Goal: Find specific page/section: Find specific page/section

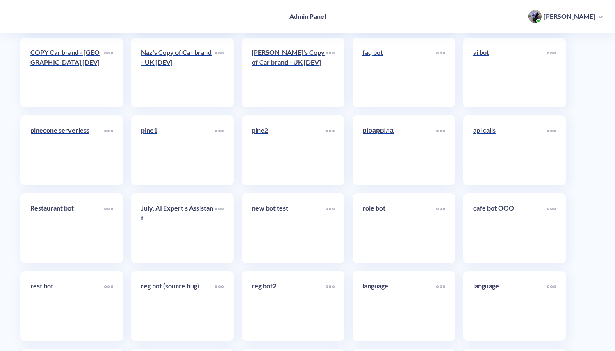
scroll to position [2982, 0]
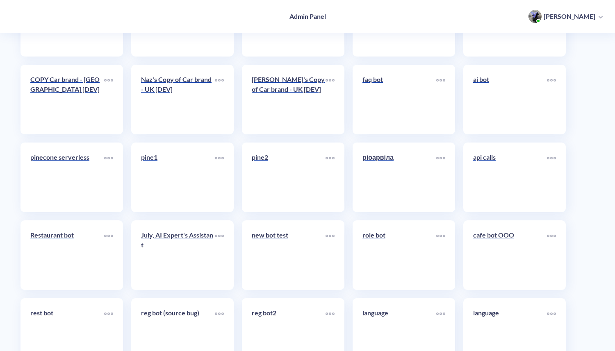
click at [65, 251] on link "Restaurant bot" at bounding box center [67, 255] width 74 height 50
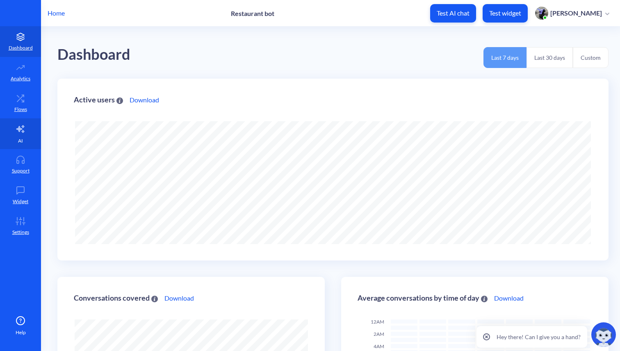
click at [22, 136] on link "AI" at bounding box center [20, 133] width 41 height 31
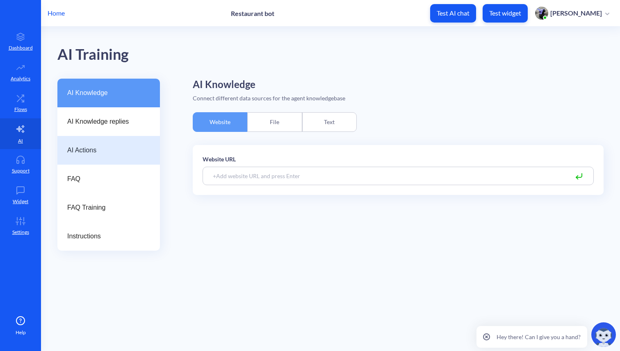
click at [96, 149] on span "AI Actions" at bounding box center [105, 150] width 76 height 10
